Goal: Find specific page/section: Find specific page/section

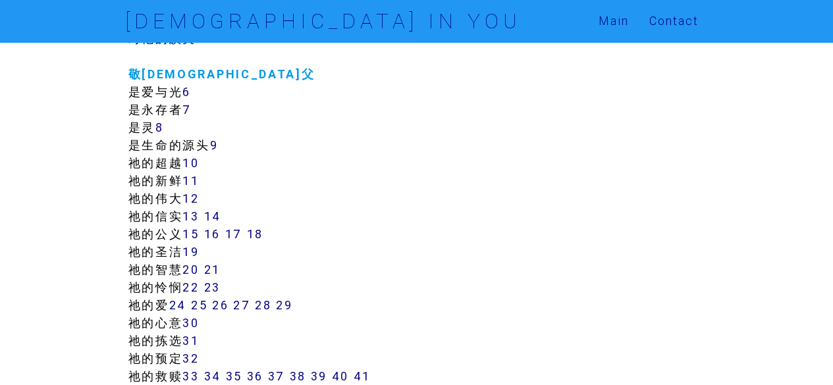
scroll to position [329, 0]
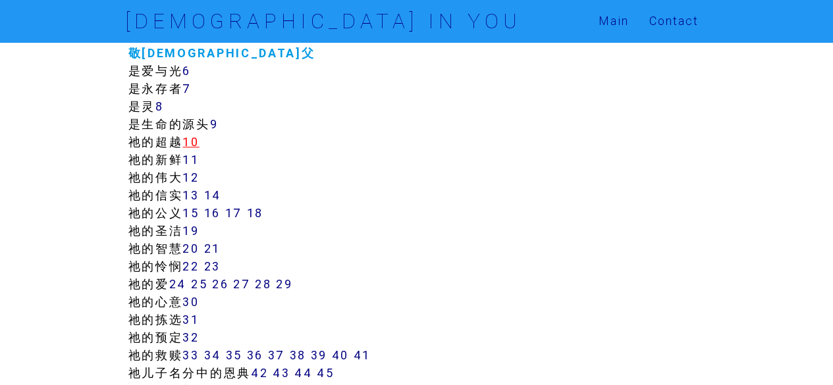
click at [199, 142] on link "10" at bounding box center [190, 141] width 16 height 15
drag, startPoint x: 808, startPoint y: 1, endPoint x: 486, endPoint y: 88, distance: 333.0
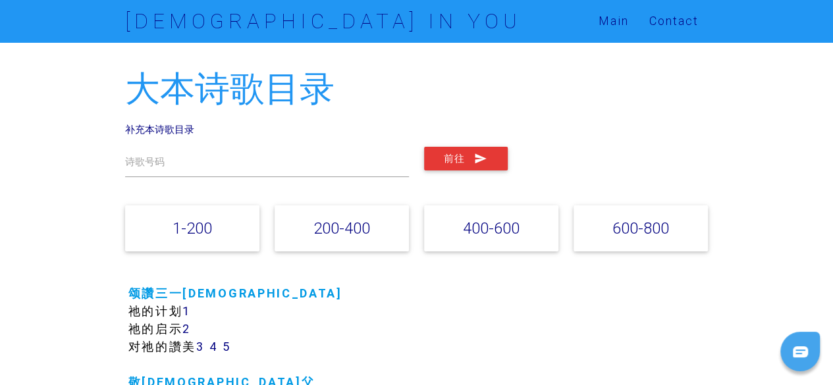
scroll to position [132, 0]
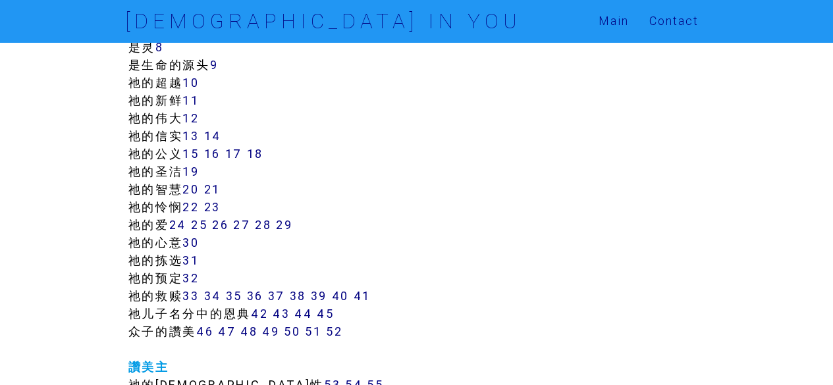
scroll to position [395, 0]
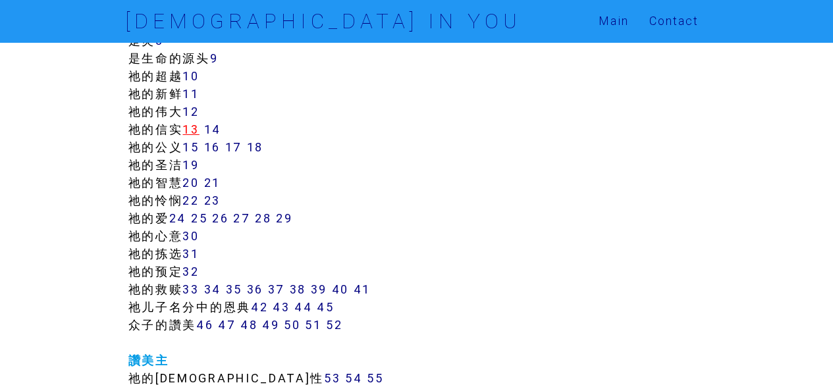
click at [195, 131] on link "13" at bounding box center [190, 129] width 16 height 15
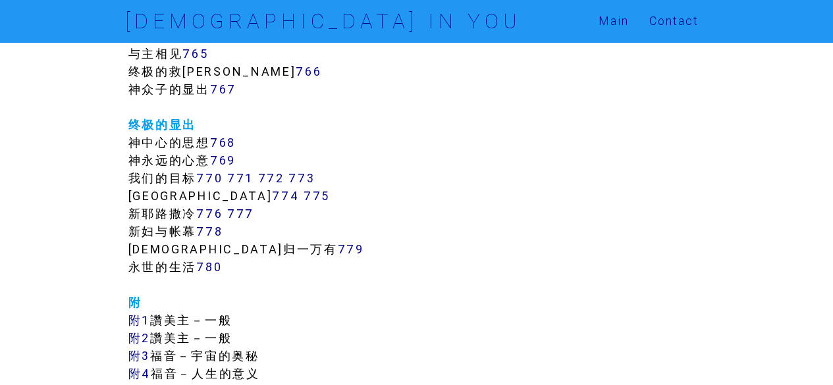
scroll to position [7120, 0]
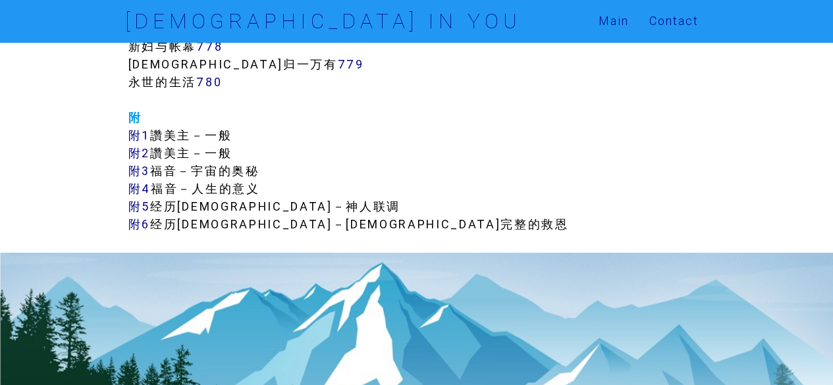
scroll to position [7252, 0]
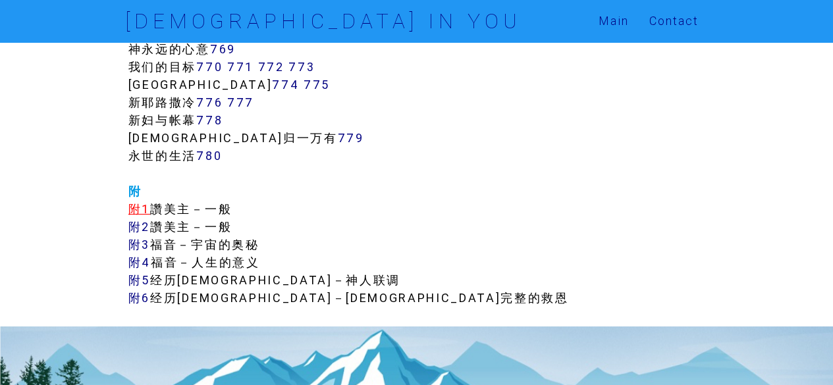
click at [132, 208] on link "附1" at bounding box center [139, 209] width 22 height 15
click at [142, 228] on link "附2" at bounding box center [139, 226] width 22 height 15
click at [134, 246] on link "附3" at bounding box center [139, 244] width 22 height 15
click at [134, 259] on link "附4" at bounding box center [139, 262] width 22 height 15
click at [138, 283] on link "附5" at bounding box center [139, 280] width 22 height 15
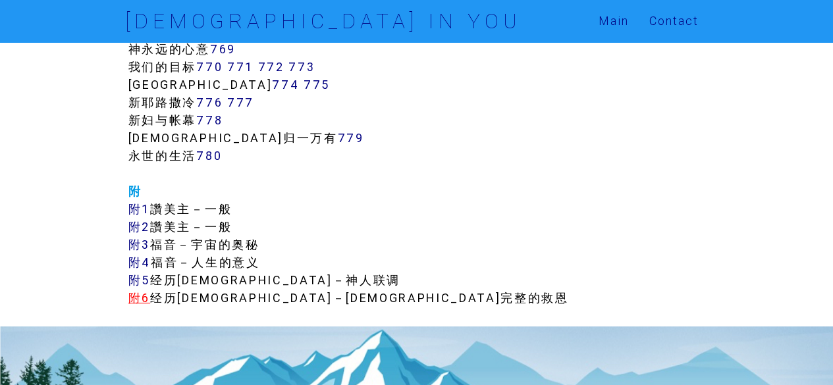
click at [138, 299] on link "附6" at bounding box center [139, 298] width 22 height 15
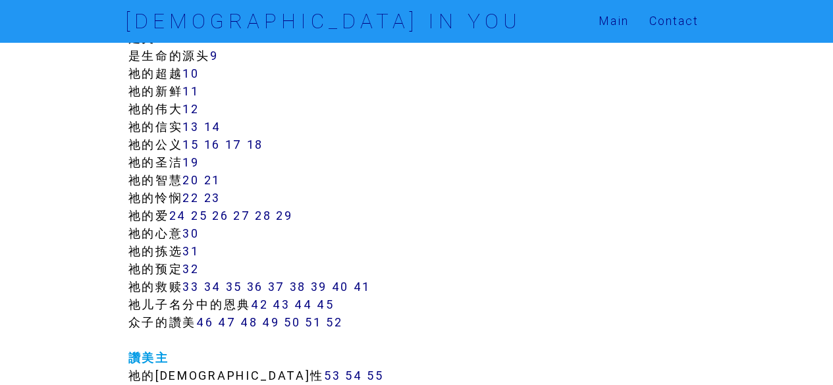
scroll to position [401, 0]
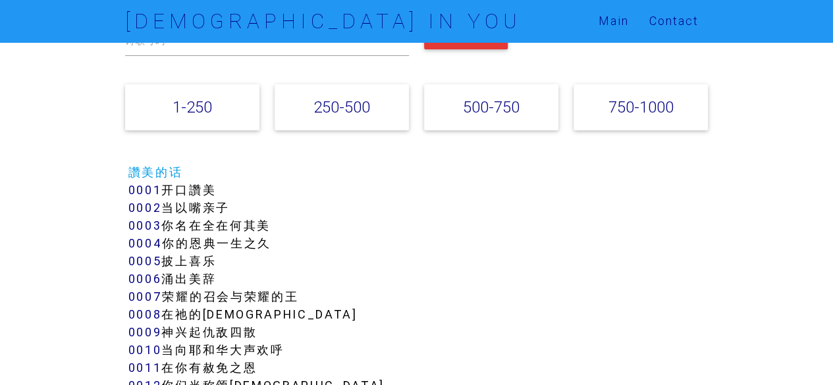
scroll to position [132, 0]
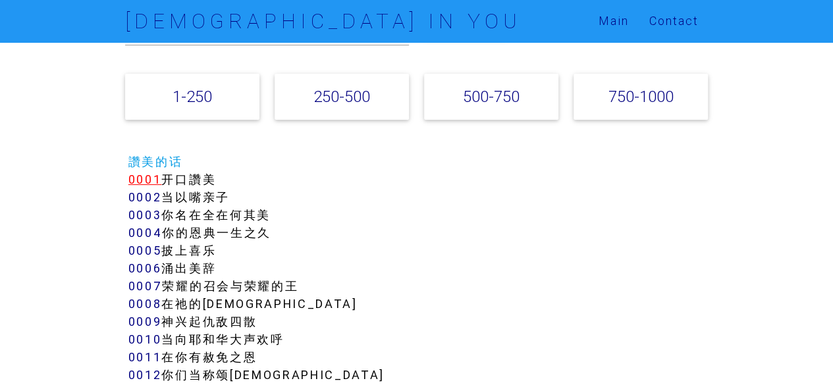
click at [148, 182] on link "0001" at bounding box center [145, 179] width 34 height 15
click at [150, 200] on link "0002" at bounding box center [145, 197] width 34 height 15
click at [138, 215] on link "0003" at bounding box center [145, 215] width 34 height 15
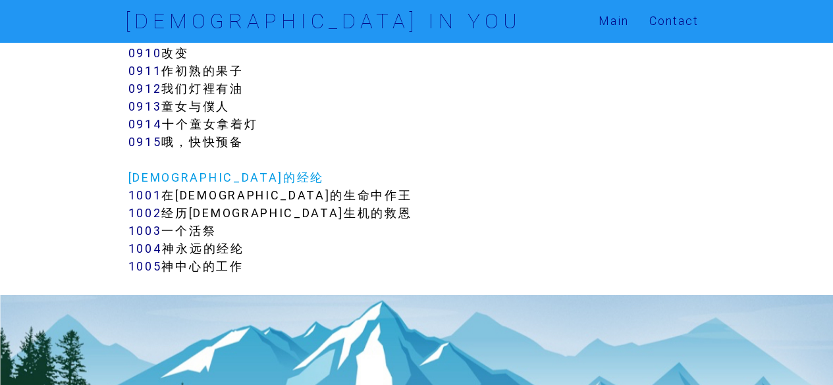
scroll to position [6457, 0]
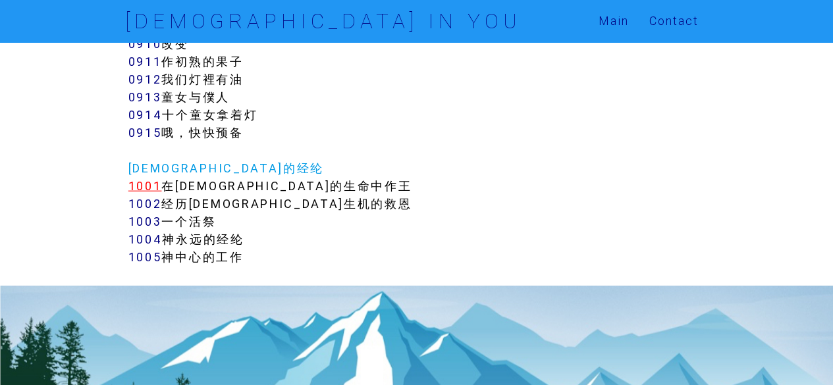
click at [153, 185] on link "1001" at bounding box center [145, 186] width 34 height 15
